Goal: Task Accomplishment & Management: Use online tool/utility

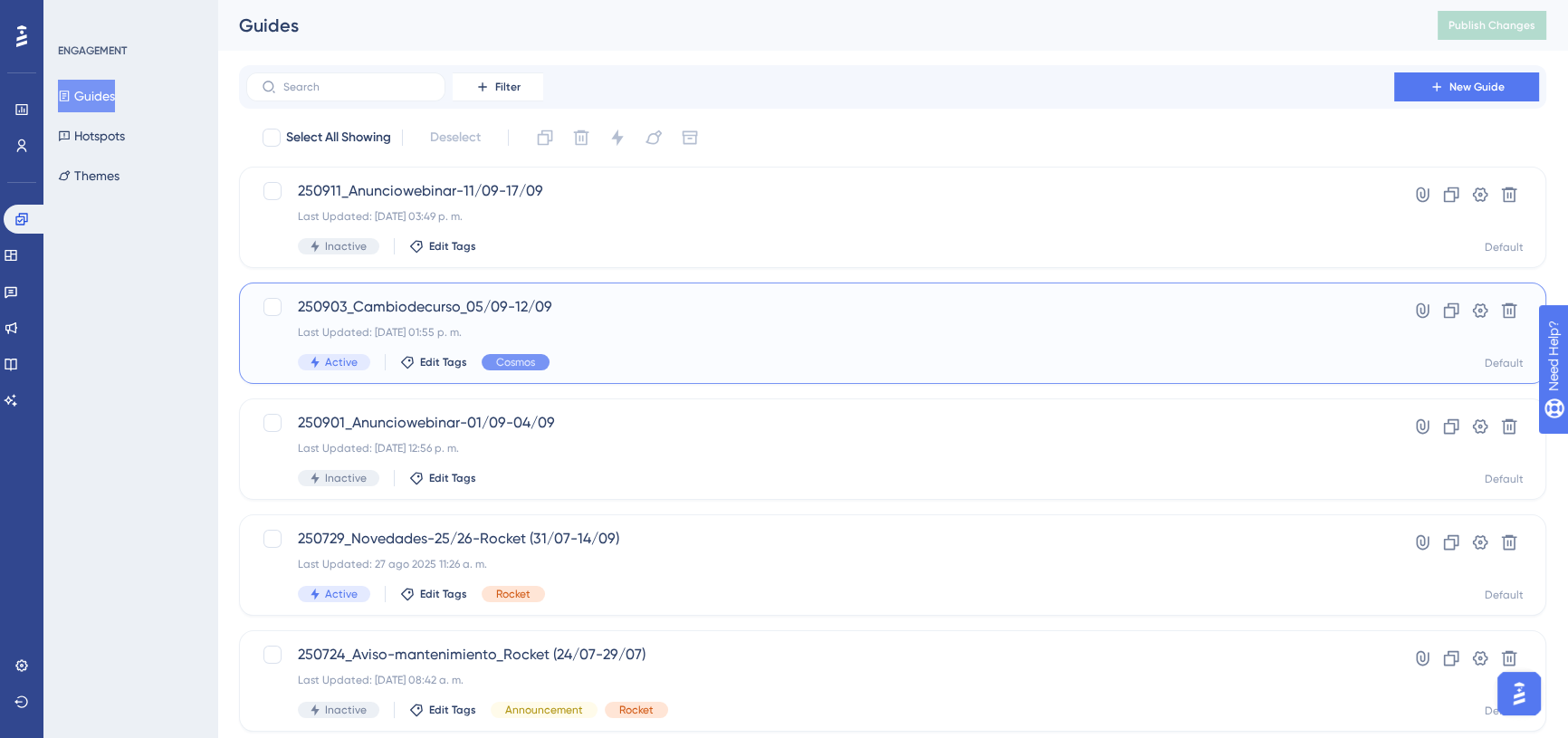
click at [593, 318] on div "250903_Cambiodecurso_05/09-12/09 Last Updated: [DATE] 01:55 p. m. Active Edit T…" at bounding box center [820, 333] width 1045 height 74
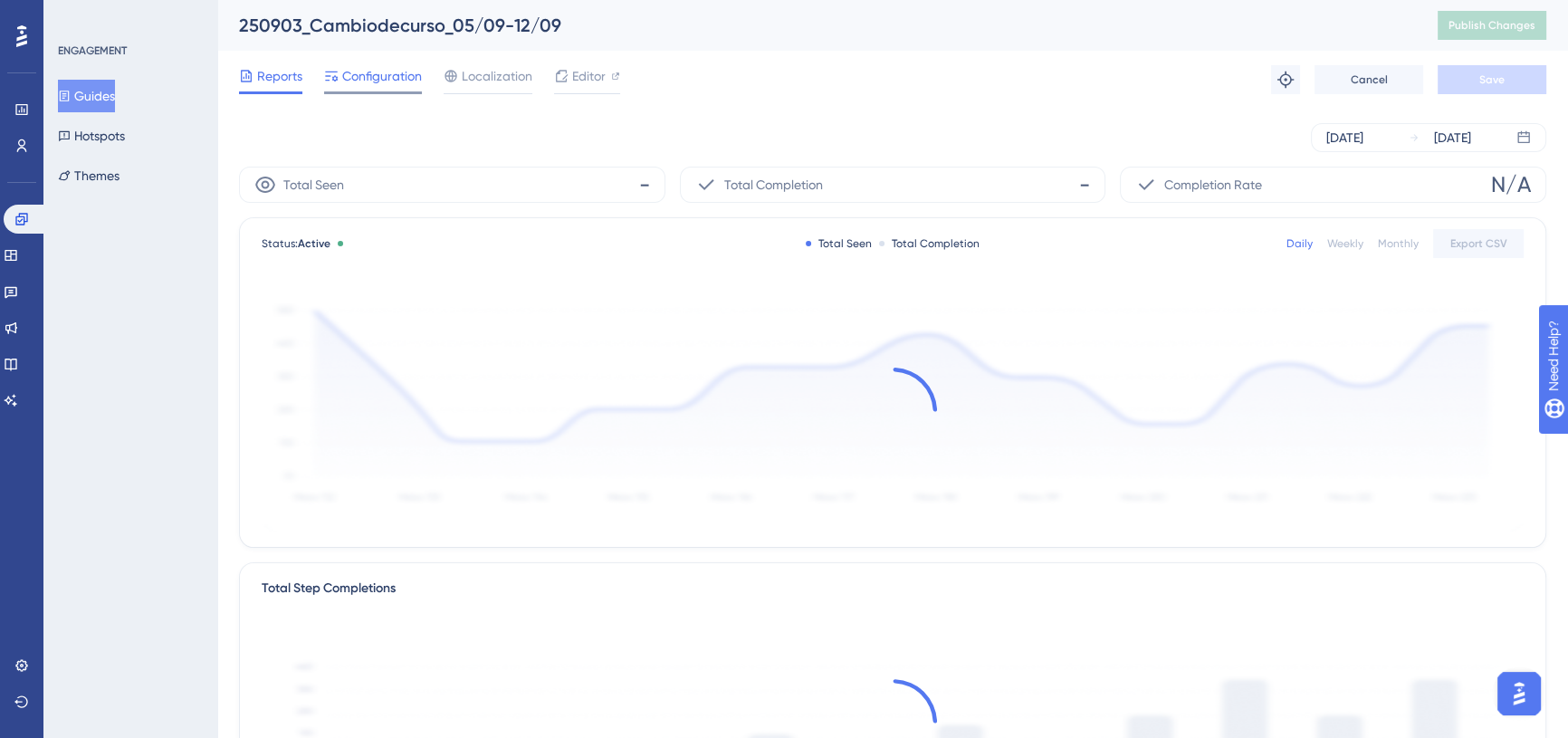
click at [358, 69] on span "Configuration" at bounding box center [382, 75] width 79 height 21
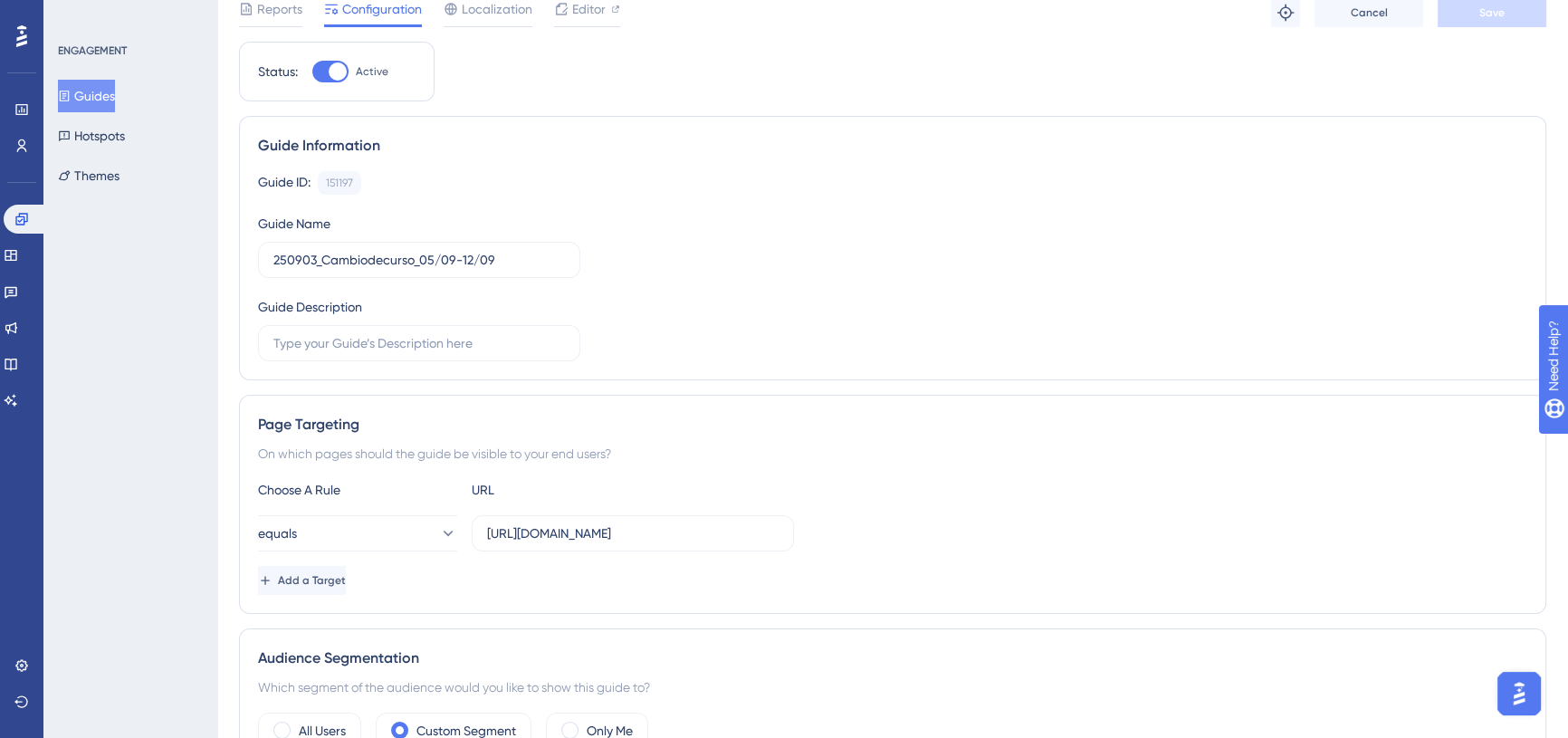
scroll to position [247, 0]
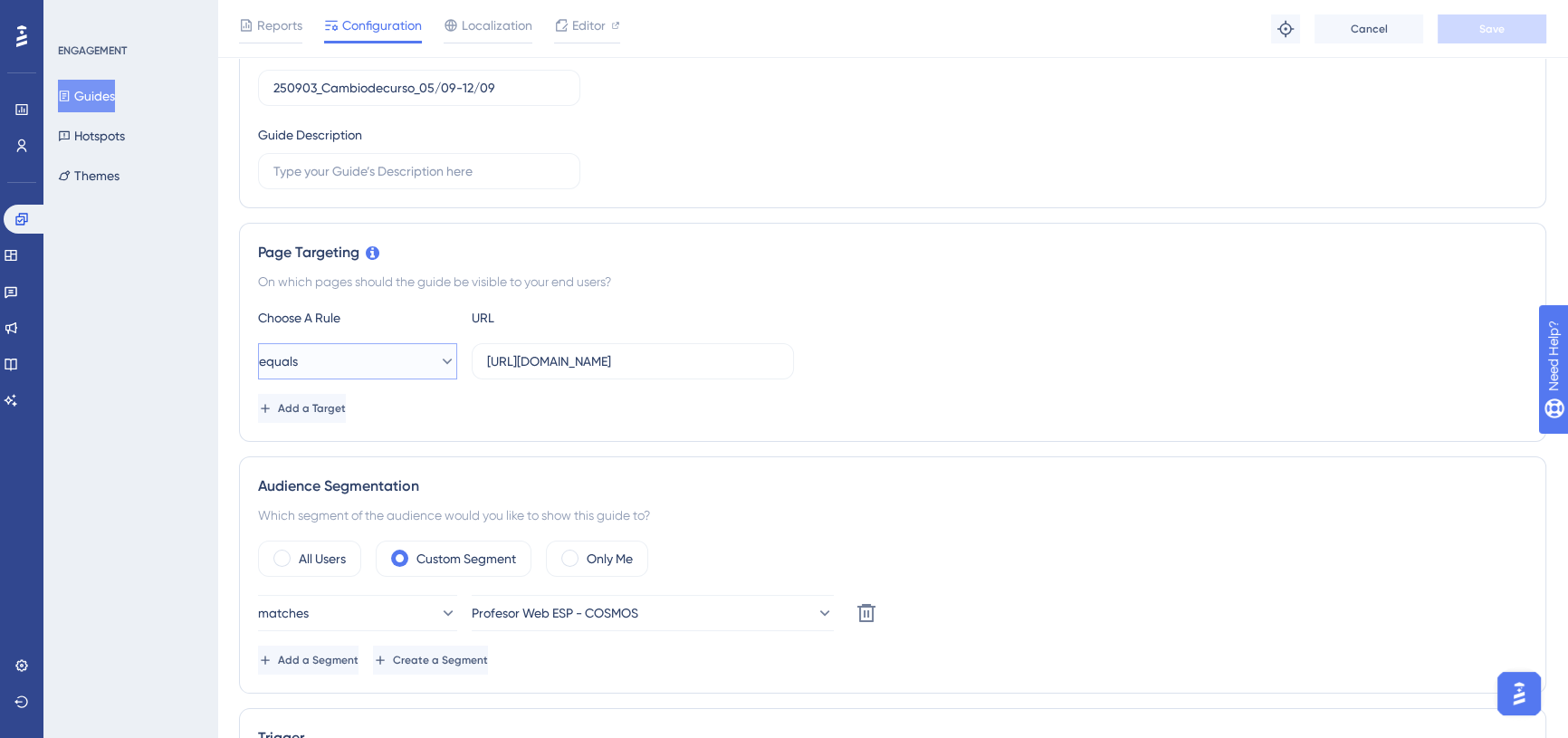
click at [329, 352] on button "equals" at bounding box center [358, 361] width 199 height 36
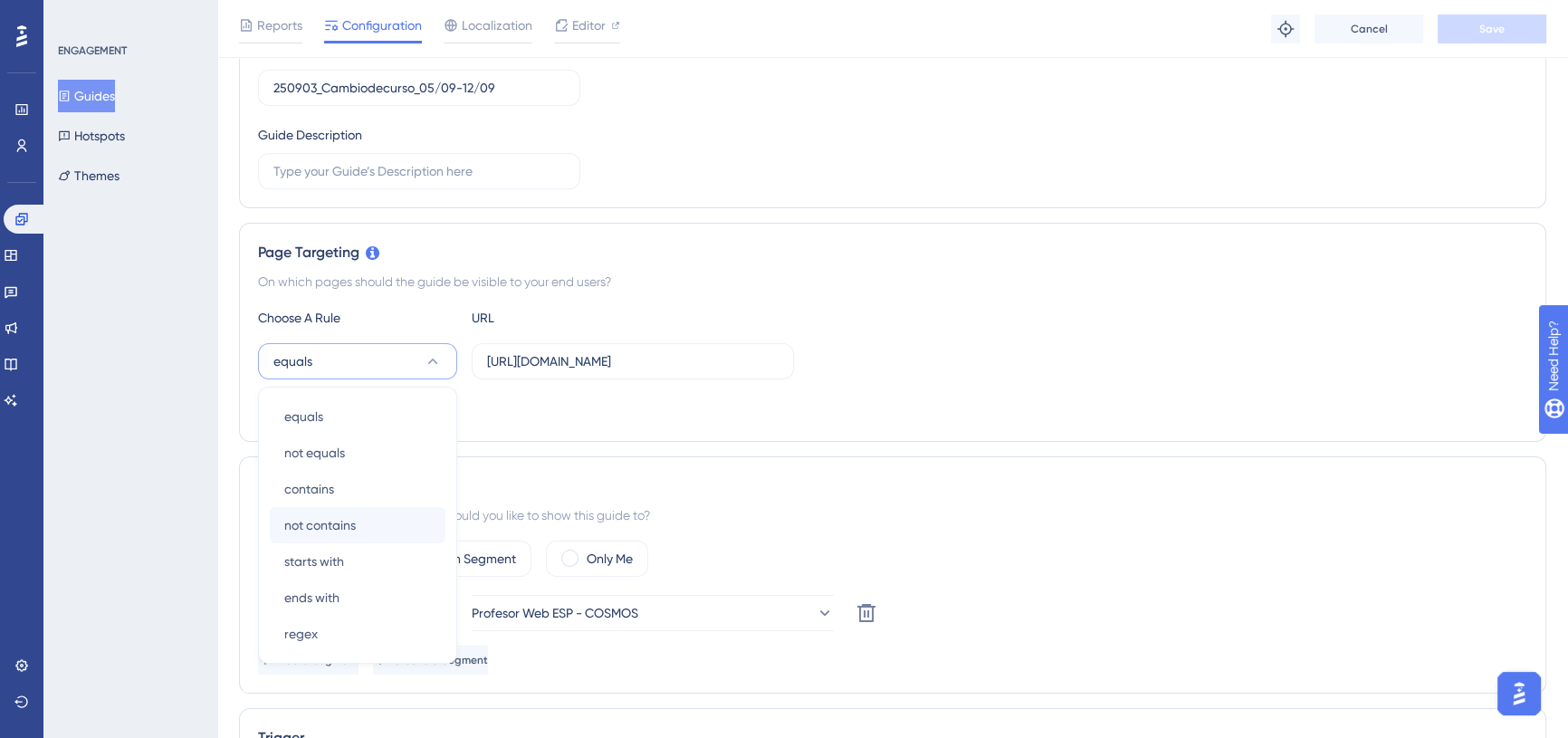
scroll to position [401, 0]
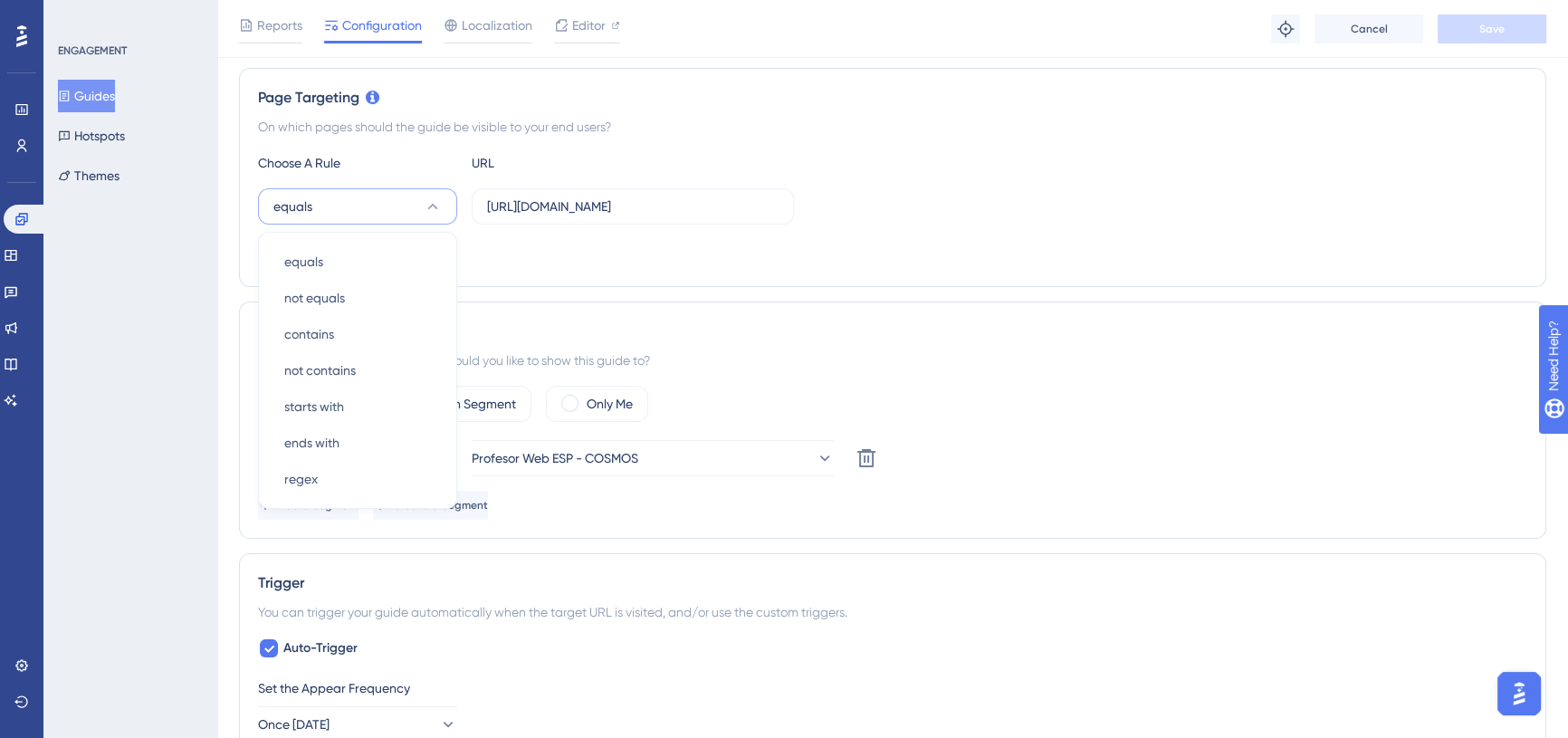
click at [1144, 201] on div "equals equals equals not equals not equals contains contains not contains not c…" at bounding box center [893, 206] width 1269 height 36
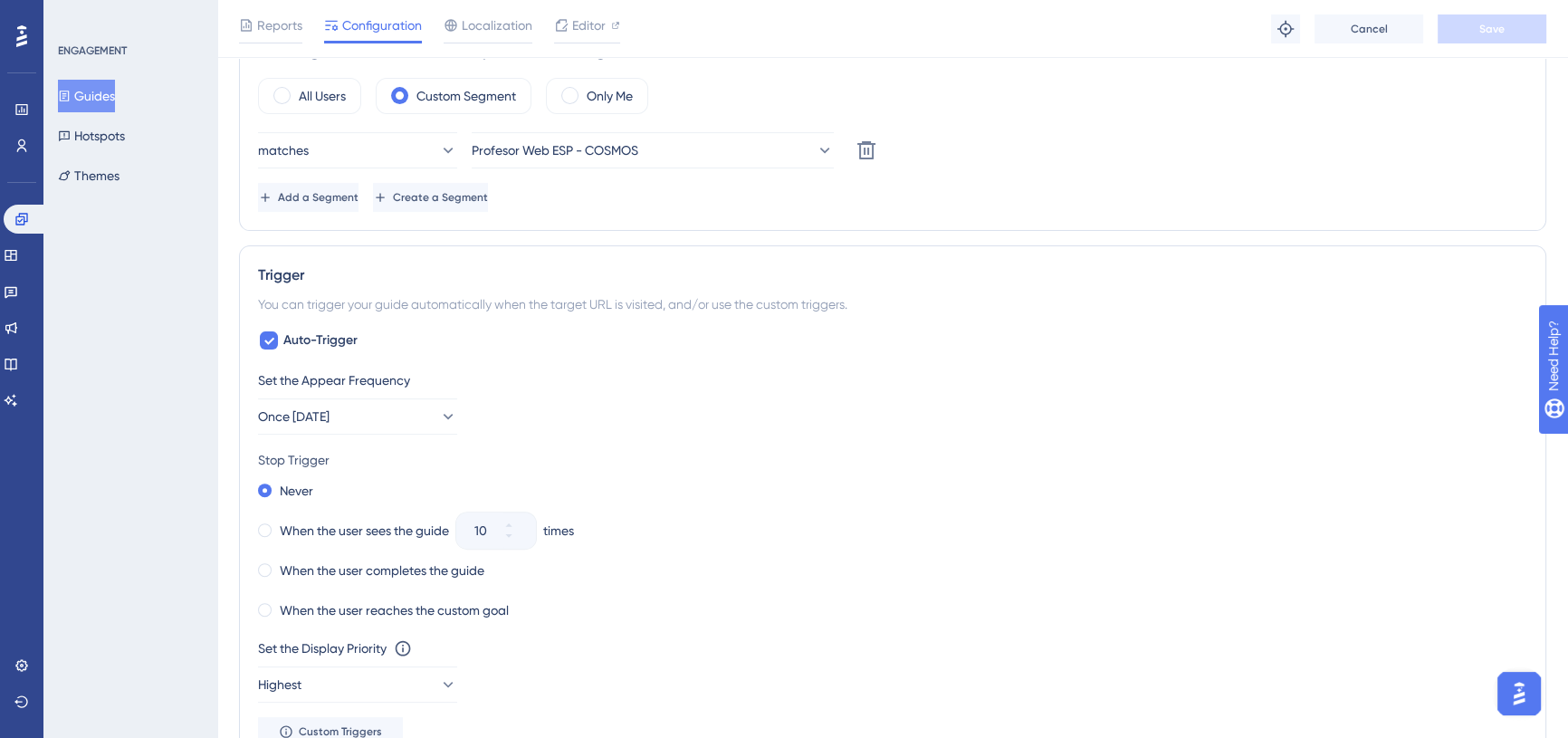
scroll to position [566, 0]
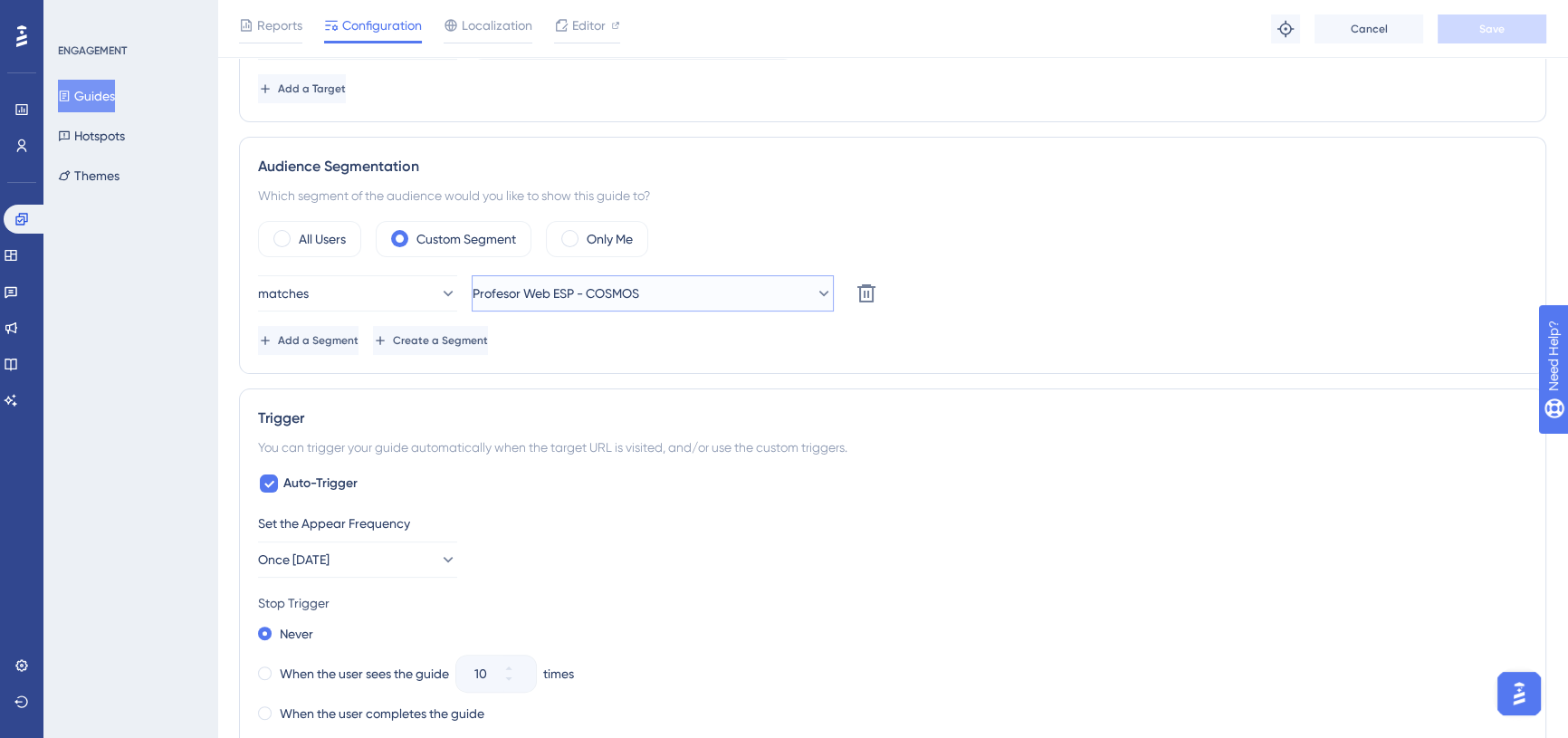
click at [639, 295] on span "Profesor Web ESP - COSMOS" at bounding box center [555, 293] width 166 height 21
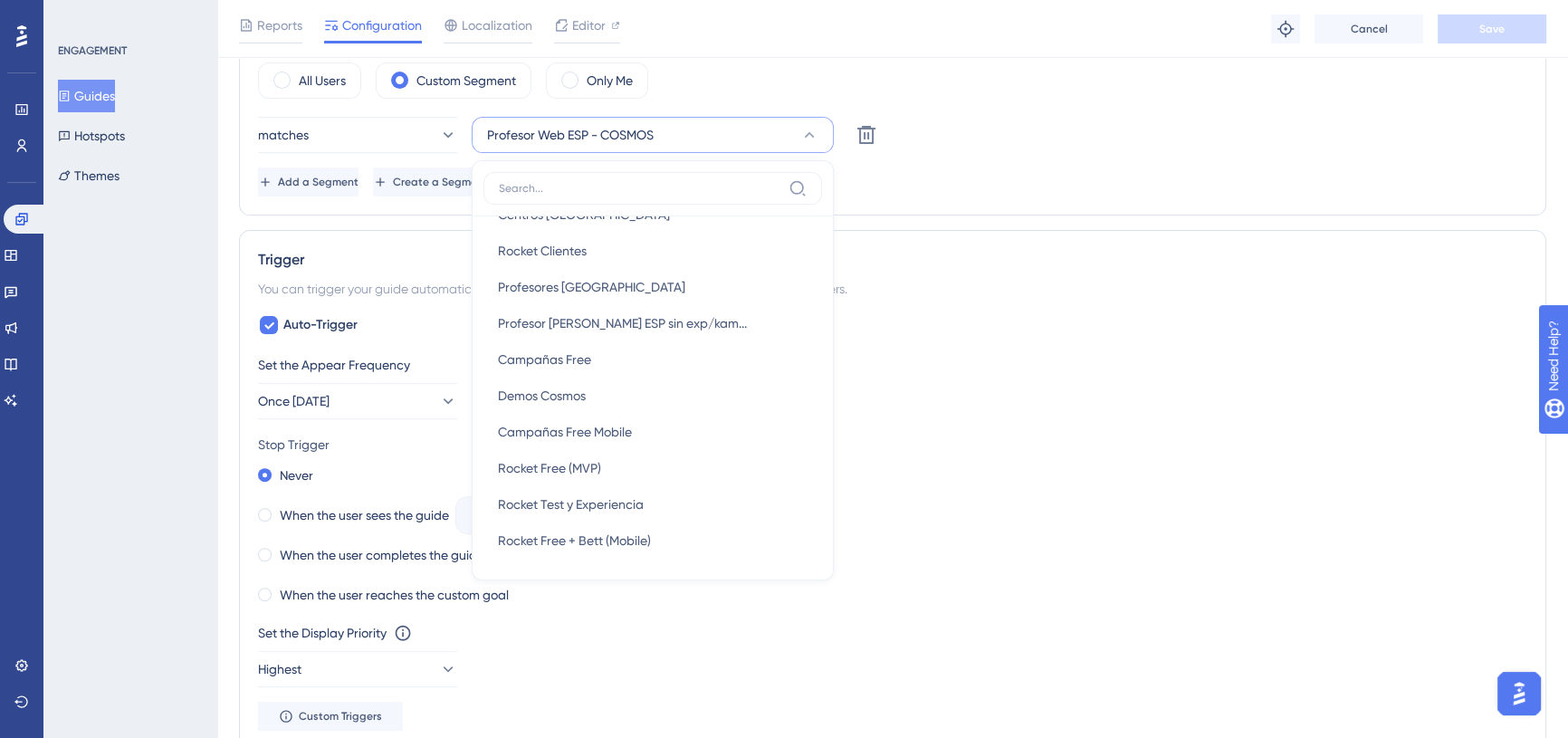
scroll to position [0, 0]
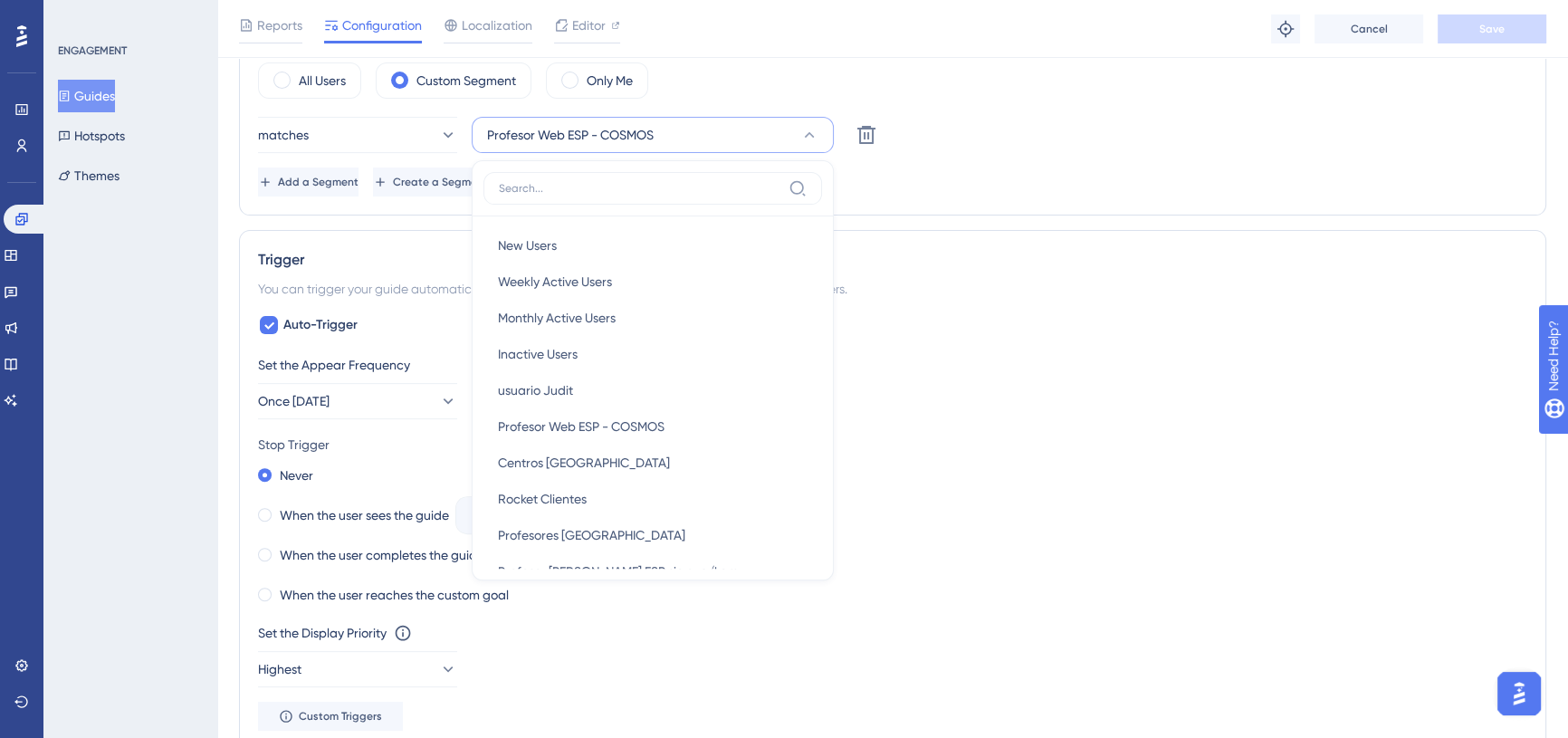
click at [1061, 281] on div "You can trigger your guide automatically when the target URL is visited, and/or…" at bounding box center [893, 288] width 1269 height 21
